Goal: Book appointment/travel/reservation

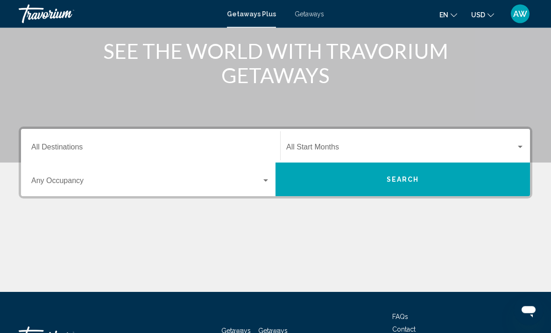
scroll to position [121, 0]
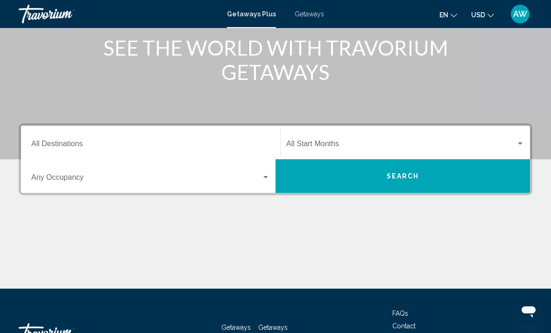
click at [179, 144] on input "Destination All Destinations" at bounding box center [150, 145] width 239 height 8
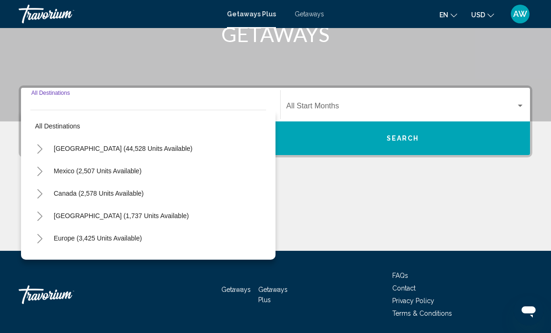
scroll to position [161, 0]
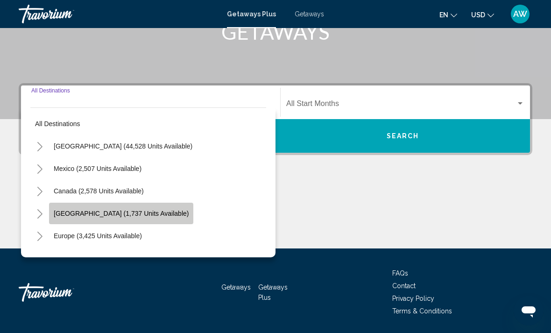
click at [172, 212] on span "[GEOGRAPHIC_DATA] (1,737 units available)" at bounding box center [121, 213] width 135 height 7
type input "**********"
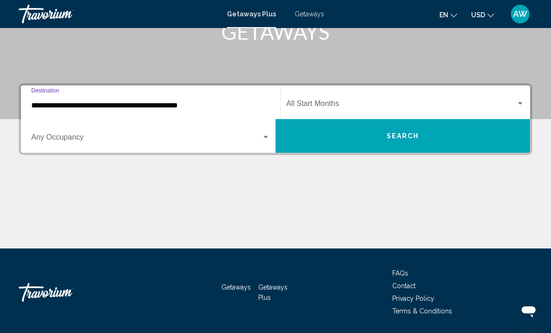
click at [349, 151] on button "Search" at bounding box center [402, 136] width 254 height 34
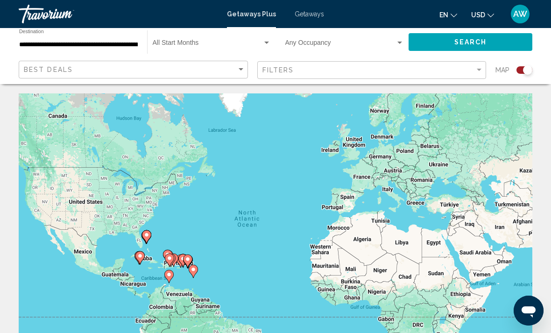
click at [204, 44] on span "Search widget" at bounding box center [208, 44] width 110 height 7
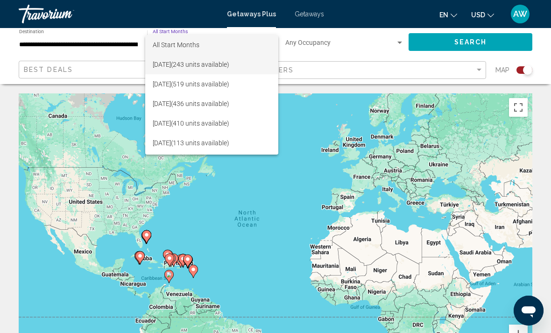
click at [229, 71] on span "[DATE] (243 units available)" at bounding box center [212, 65] width 118 height 20
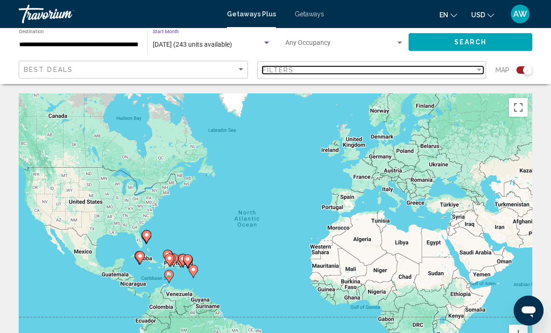
click at [356, 71] on div "Filters" at bounding box center [368, 69] width 213 height 7
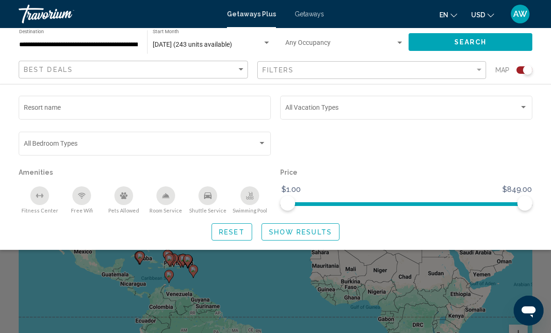
click at [348, 35] on div "Occupancy Any Occupancy" at bounding box center [344, 42] width 119 height 26
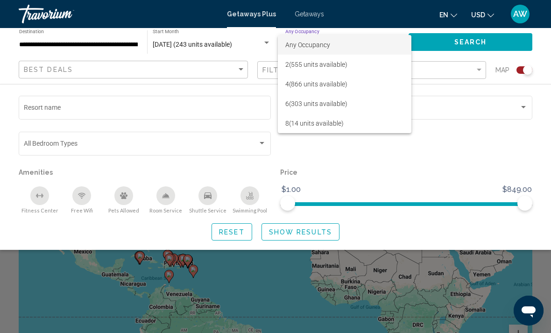
click at [483, 50] on div at bounding box center [275, 166] width 551 height 333
